Goal: Register for event/course

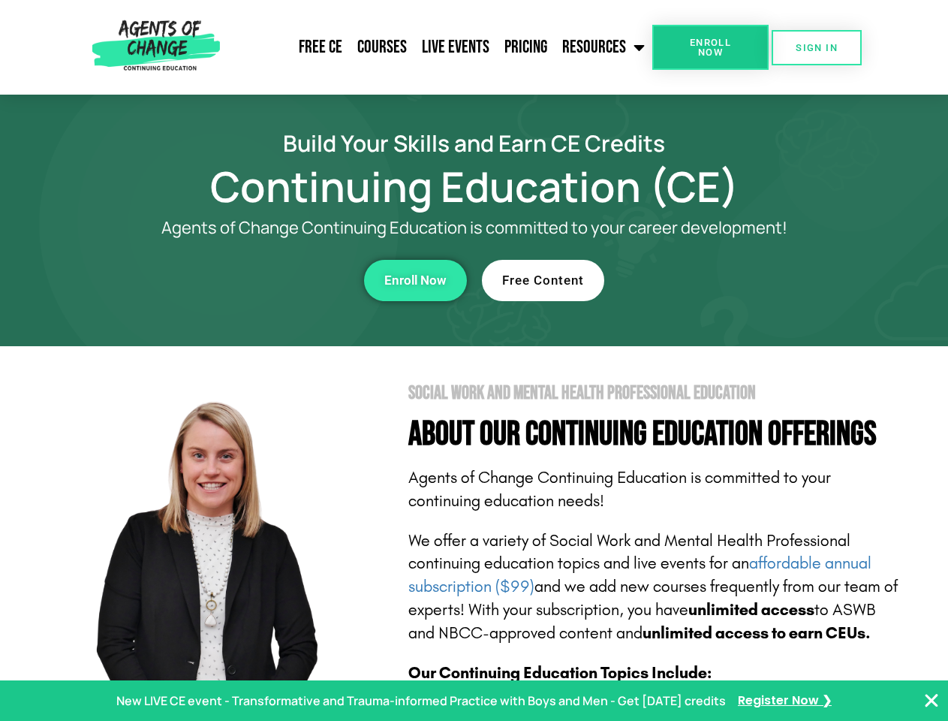
click at [474, 360] on section "Social Work and Mental Health Professional Education About Our Continuing Educa…" at bounding box center [474, 661] width 948 height 631
click at [604, 47] on link "Resources" at bounding box center [604, 48] width 98 height 38
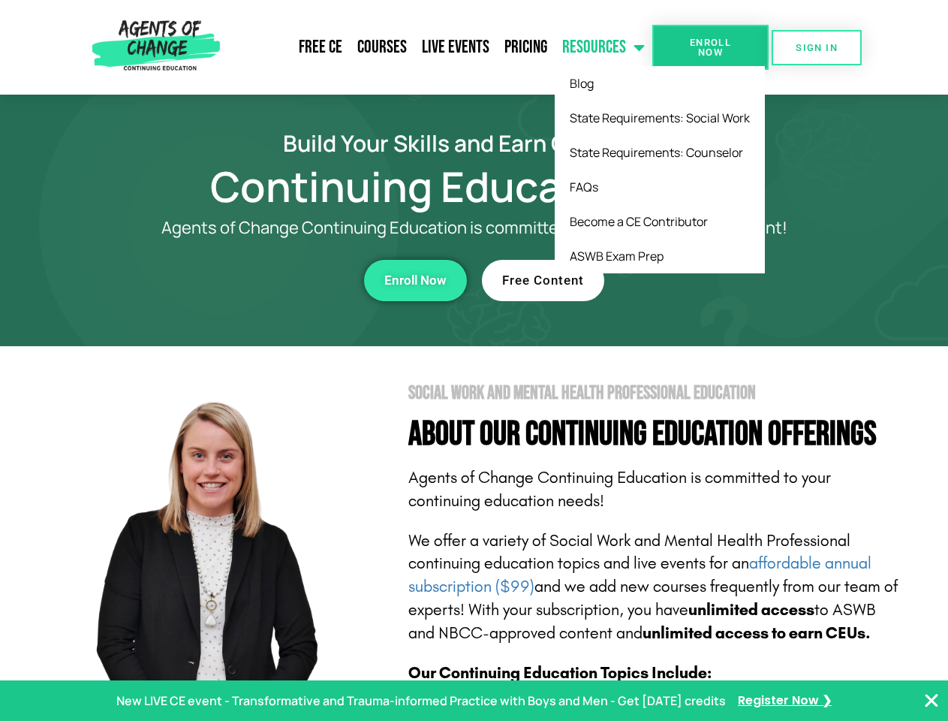
click at [710, 47] on span "Enroll Now" at bounding box center [710, 48] width 68 height 20
click at [817, 47] on span "SIGN IN" at bounding box center [817, 48] width 42 height 10
click at [260, 280] on div "Enroll Now" at bounding box center [260, 280] width 413 height 41
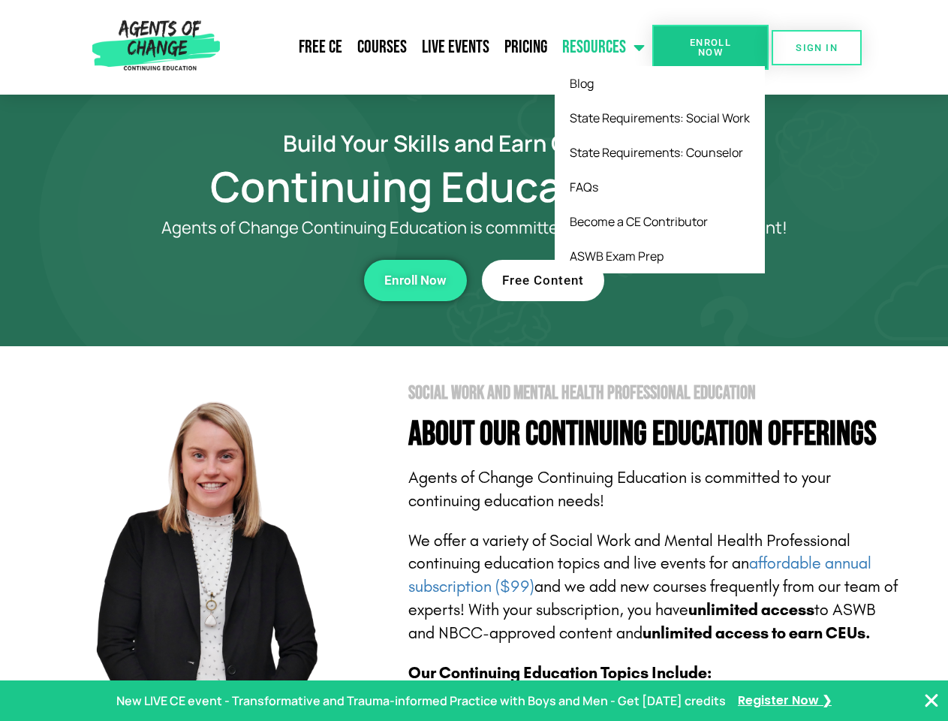
click at [260, 280] on div "Enroll Now" at bounding box center [260, 280] width 413 height 41
click at [415, 280] on span "Enroll Now" at bounding box center [415, 280] width 62 height 13
